Goal: Navigation & Orientation: Find specific page/section

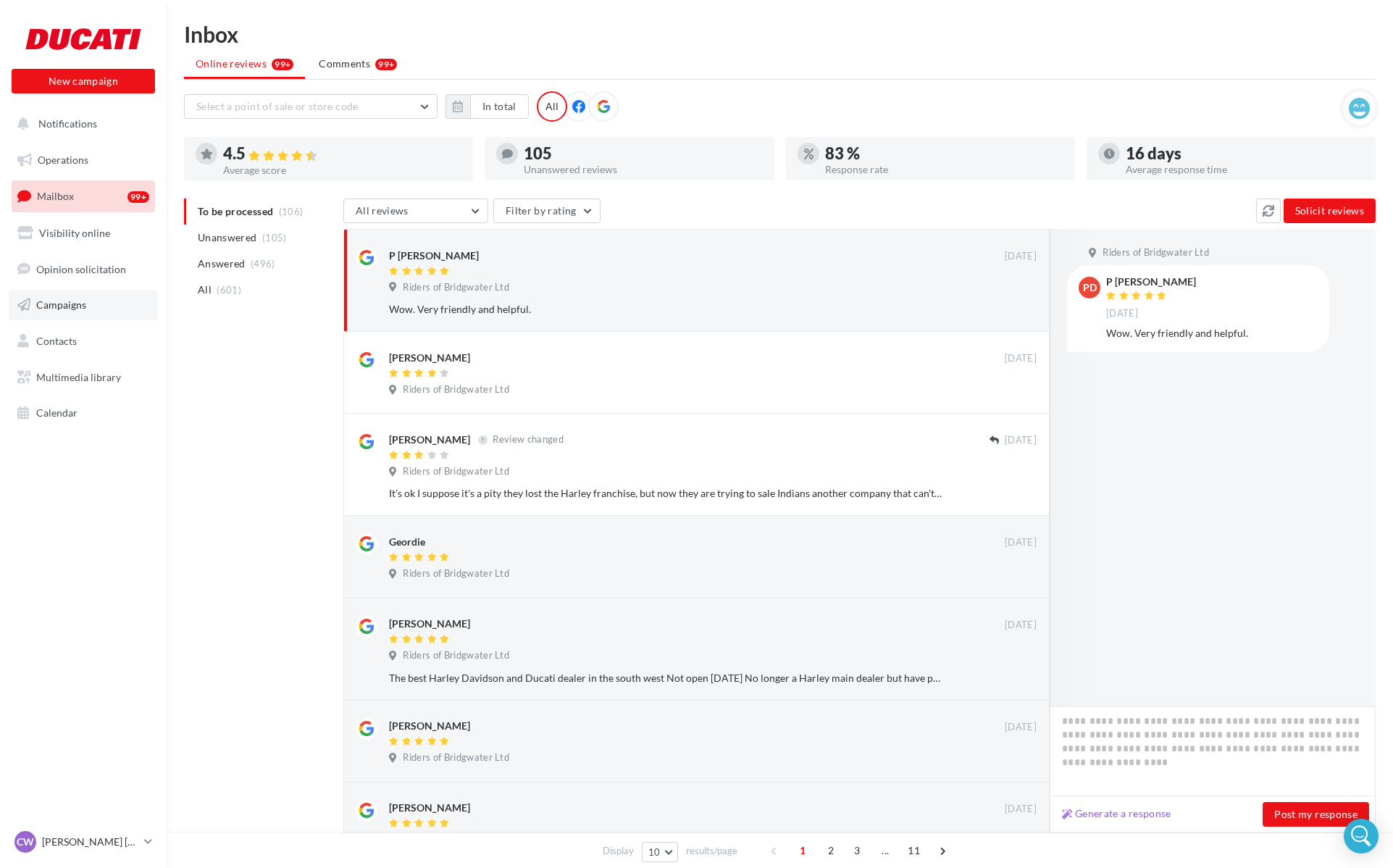
scroll to position [4, 0]
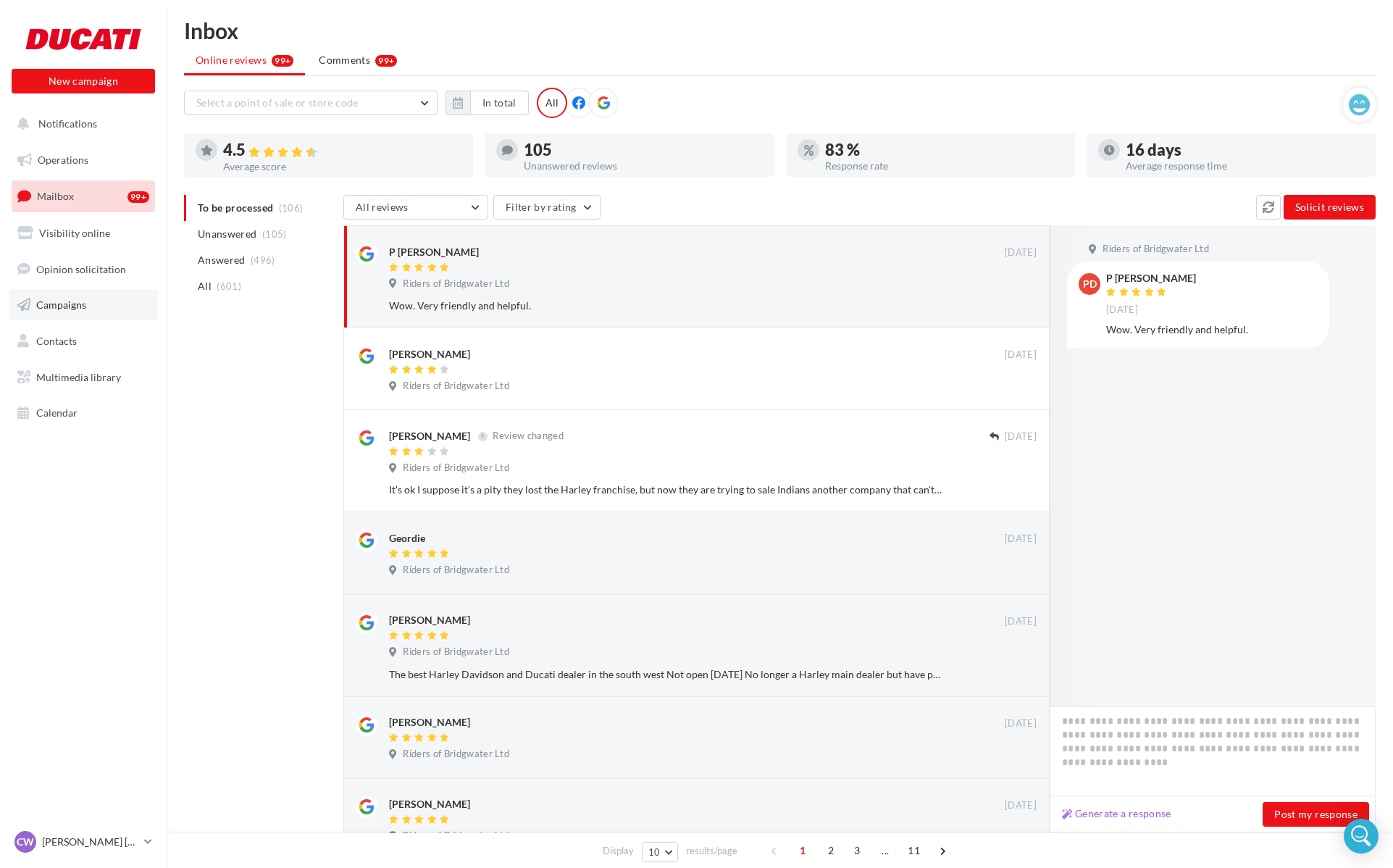
click at [77, 305] on span "Campaigns" at bounding box center [61, 304] width 50 height 13
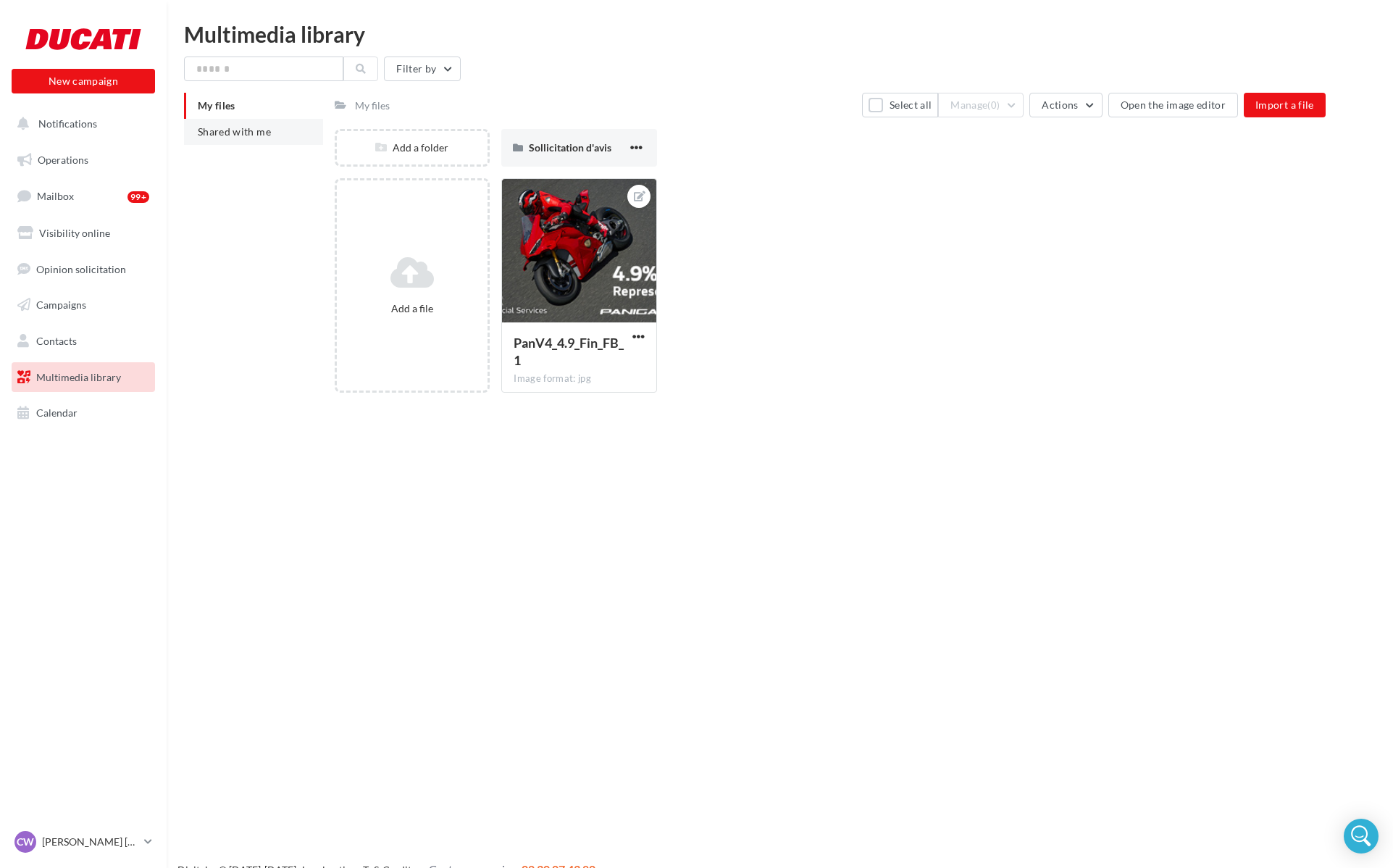
click at [230, 139] on li "Shared with me" at bounding box center [254, 131] width 139 height 26
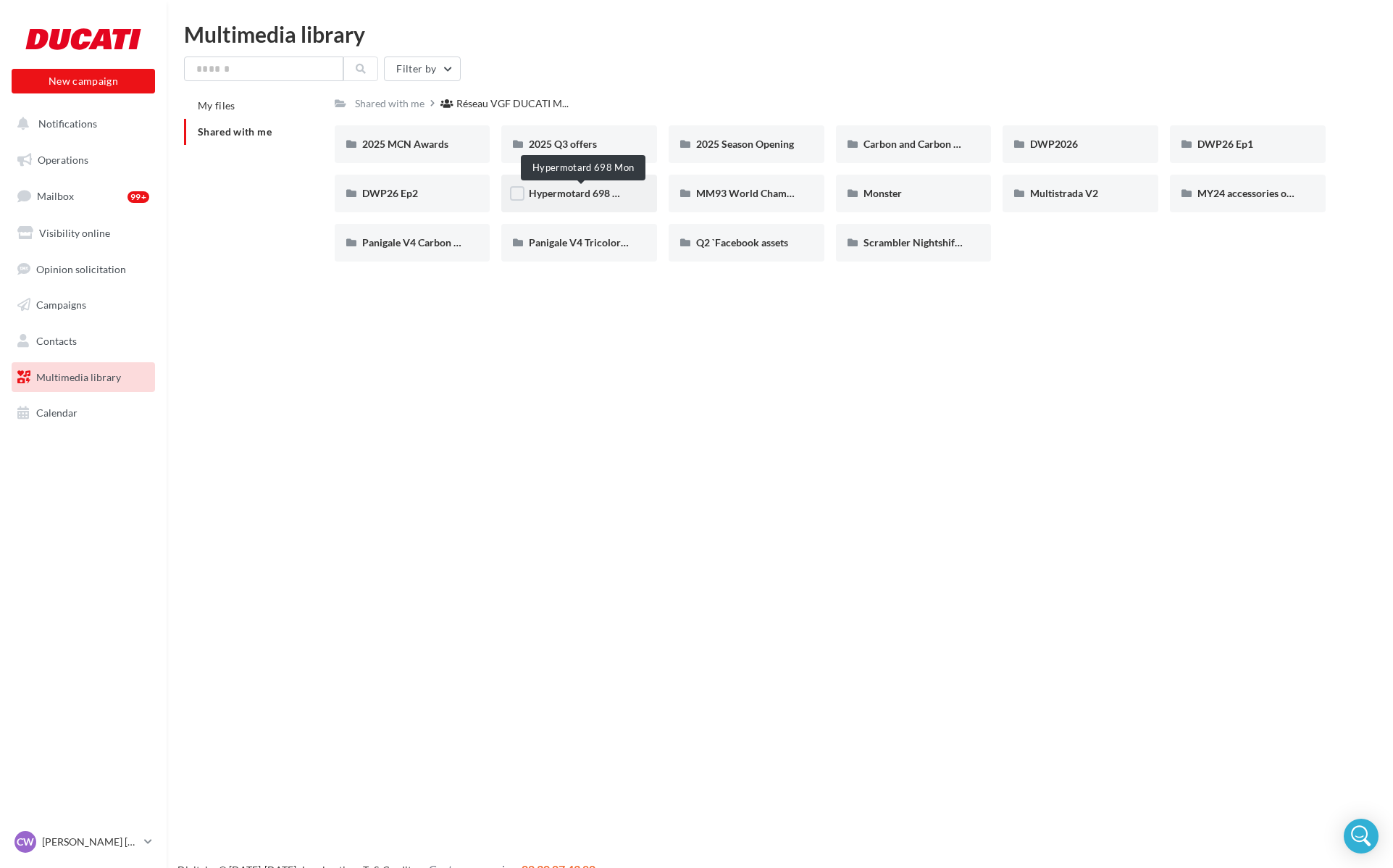
click at [553, 190] on span "Hypermotard 698 Mon" at bounding box center [581, 193] width 104 height 13
click at [545, 144] on span "2025 Q3 offers" at bounding box center [563, 144] width 68 height 13
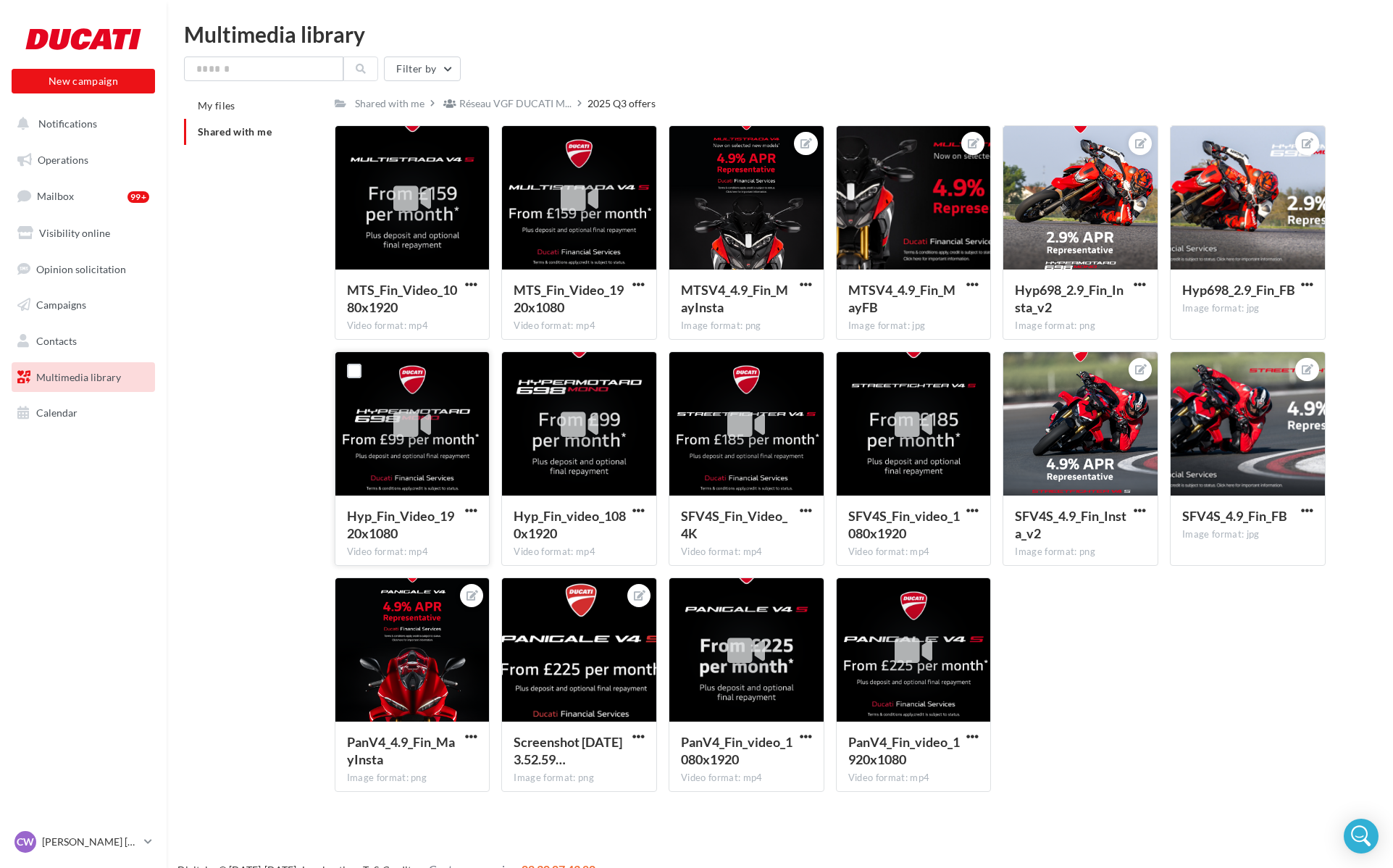
click at [463, 395] on div at bounding box center [412, 424] width 154 height 145
click at [85, 313] on link "Campaigns" at bounding box center [83, 304] width 149 height 31
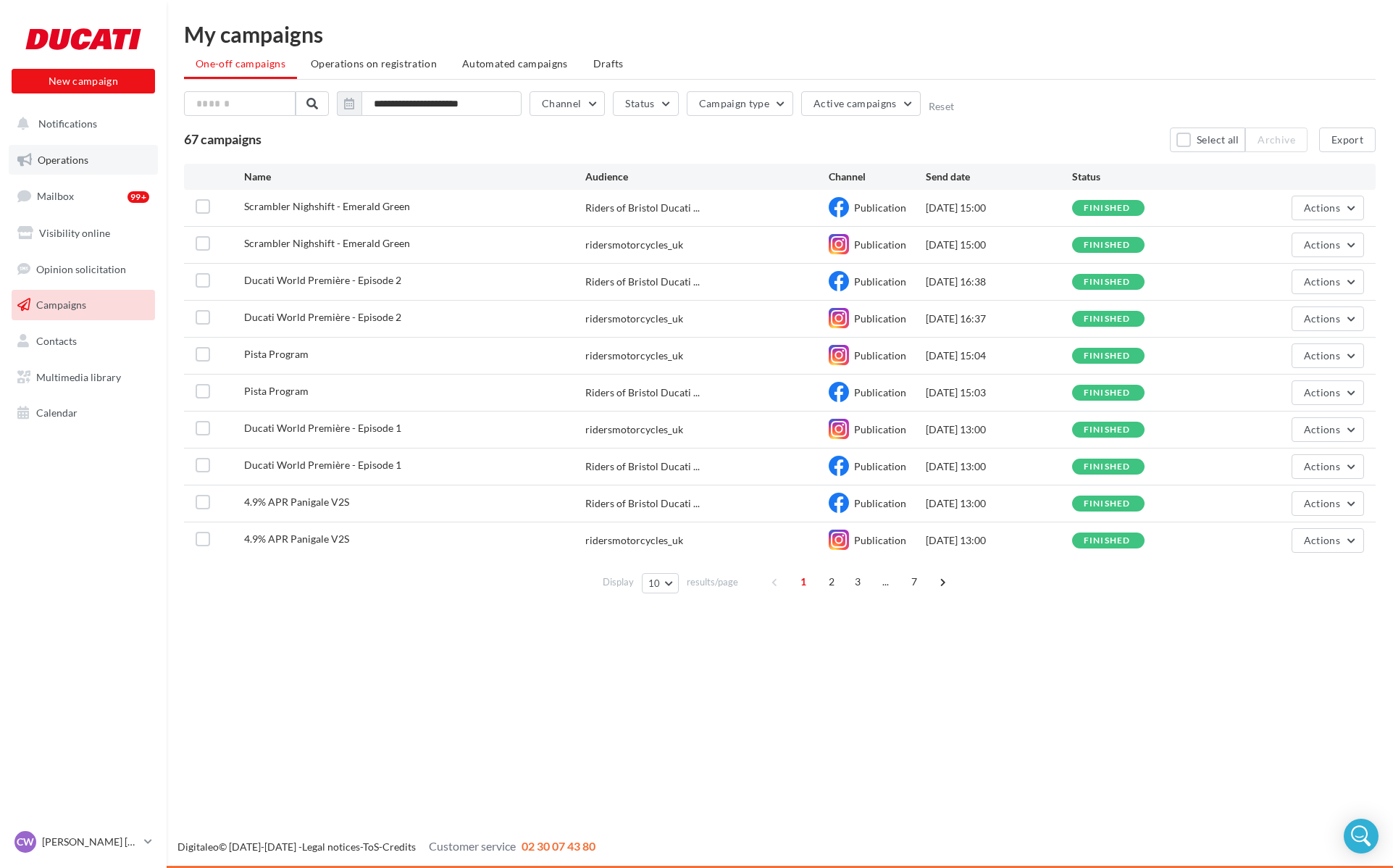
click at [74, 153] on span "Operations" at bounding box center [63, 160] width 51 height 13
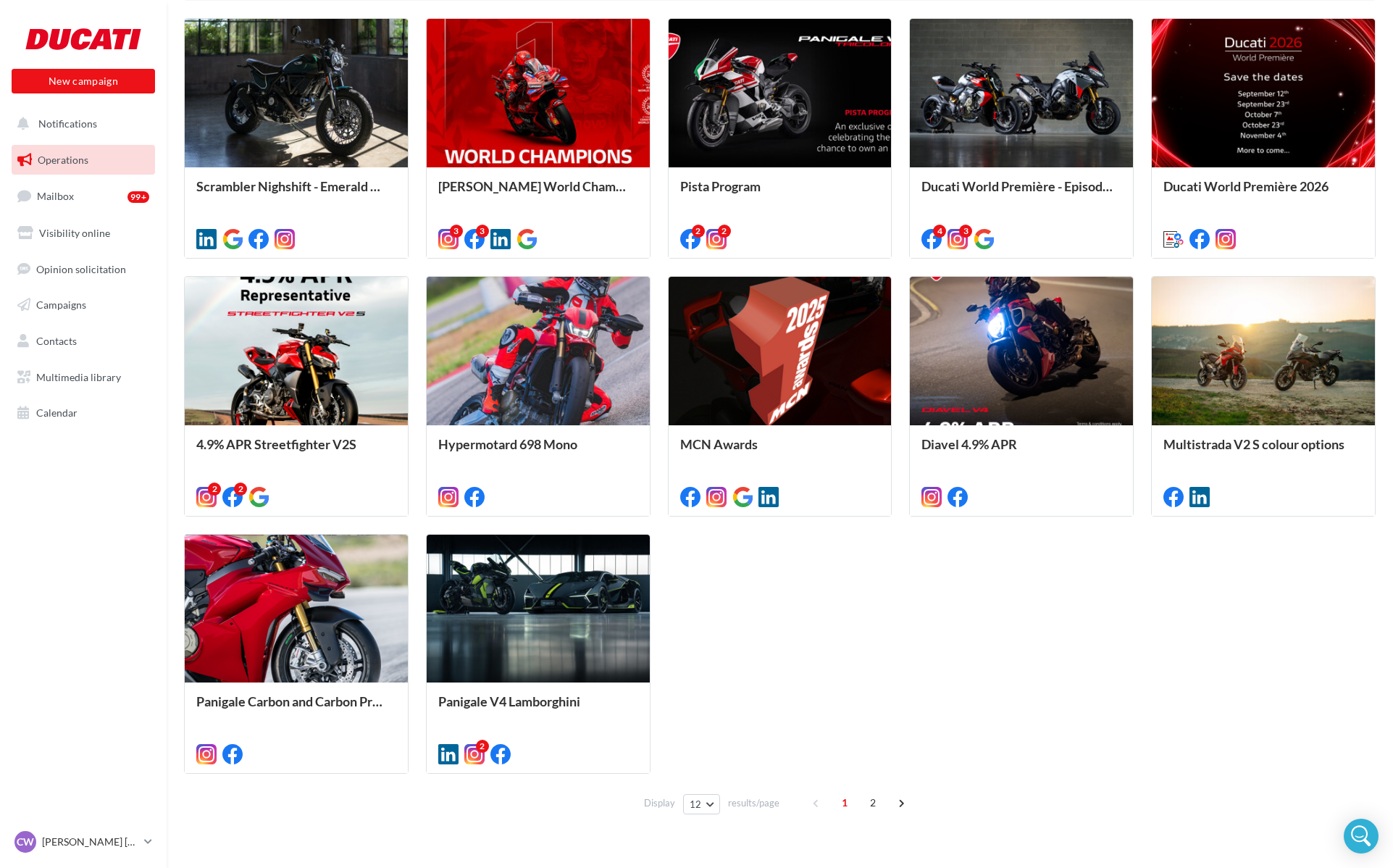
scroll to position [477, 0]
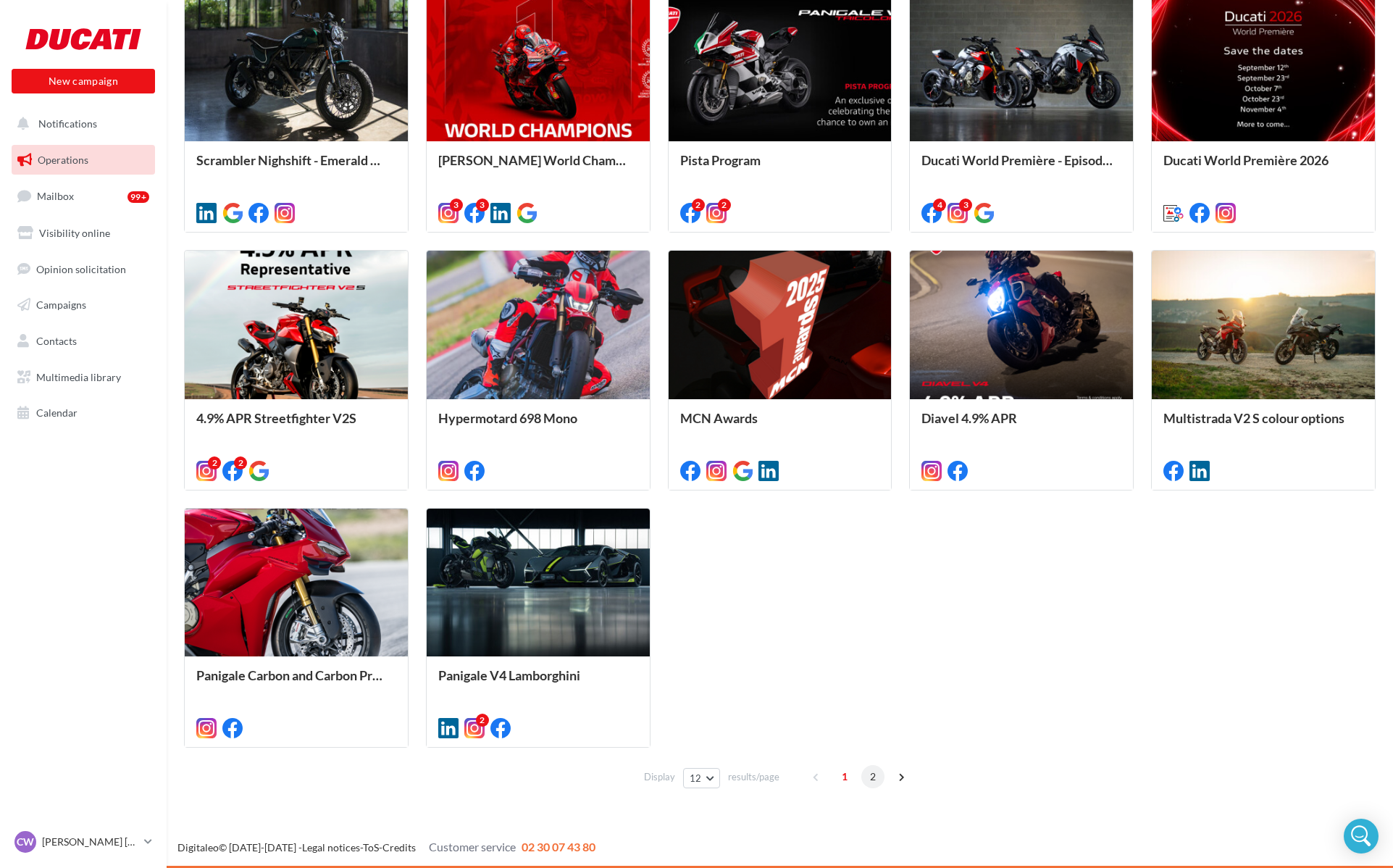
click at [878, 773] on span "2" at bounding box center [873, 777] width 23 height 23
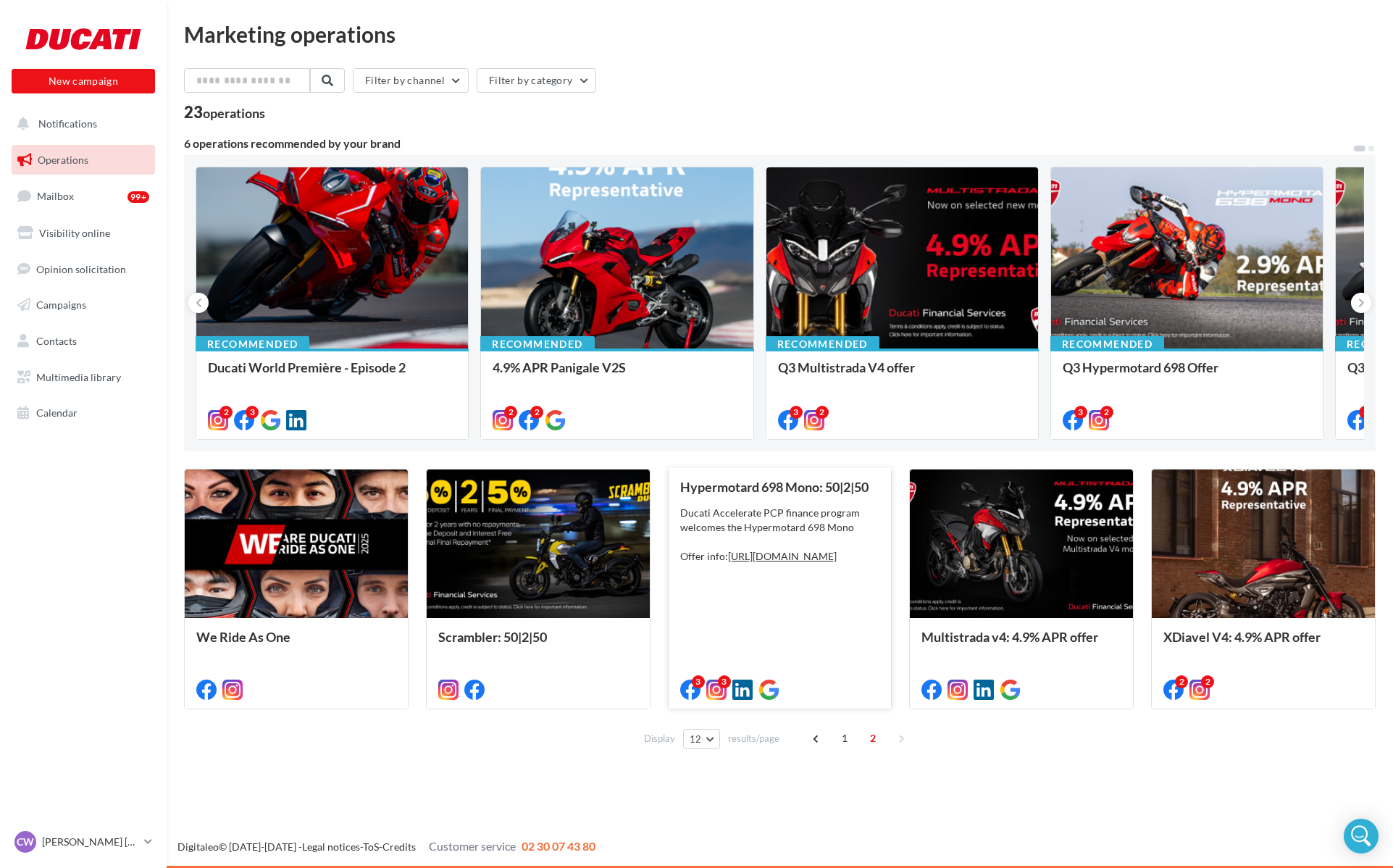
click at [779, 531] on div "Ducati Accelerate PCP finance program welcomes the Hypermotard 698 Mono Offer i…" at bounding box center [780, 535] width 200 height 58
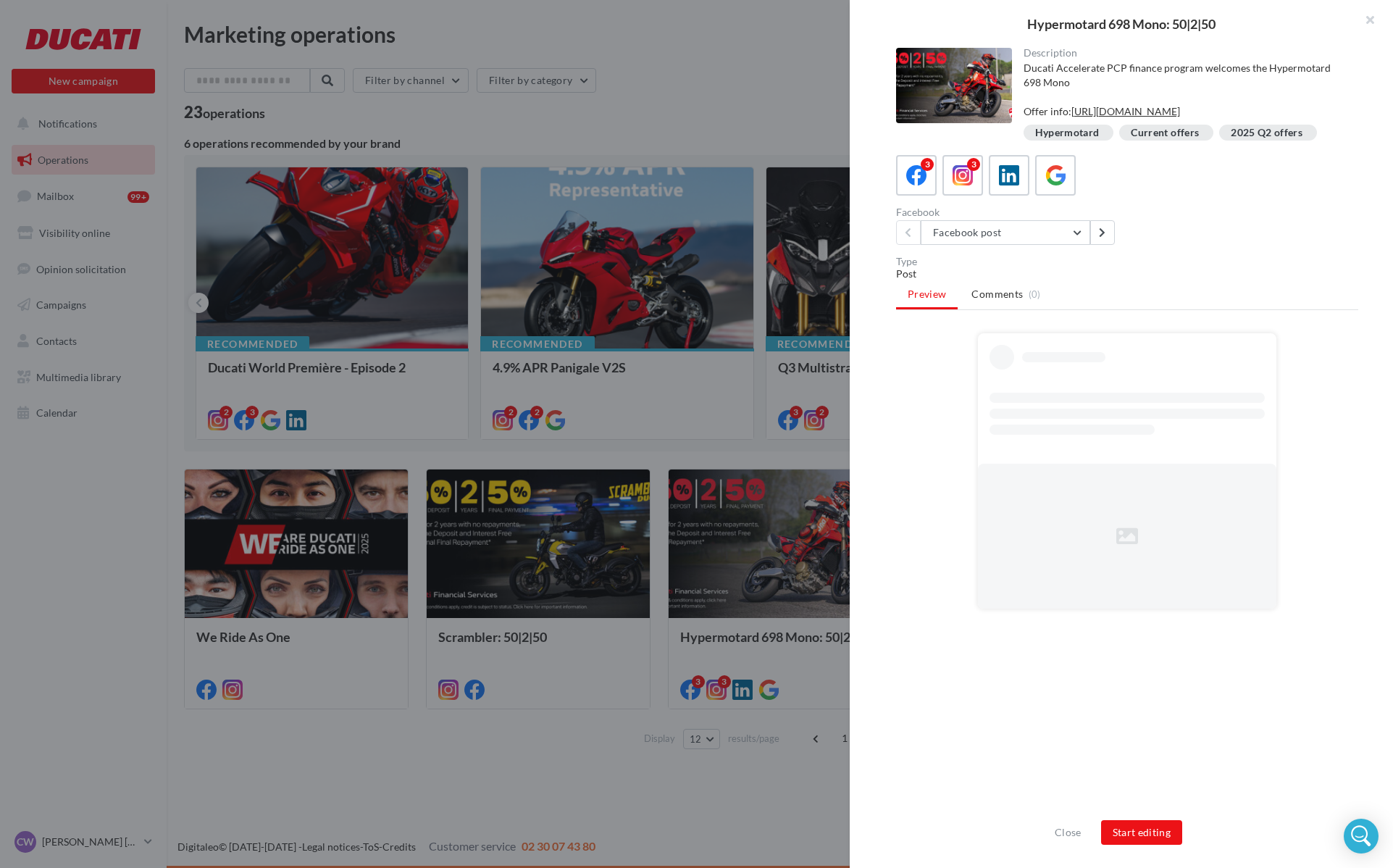
click at [962, 105] on div at bounding box center [954, 85] width 116 height 75
